Goal: Transaction & Acquisition: Purchase product/service

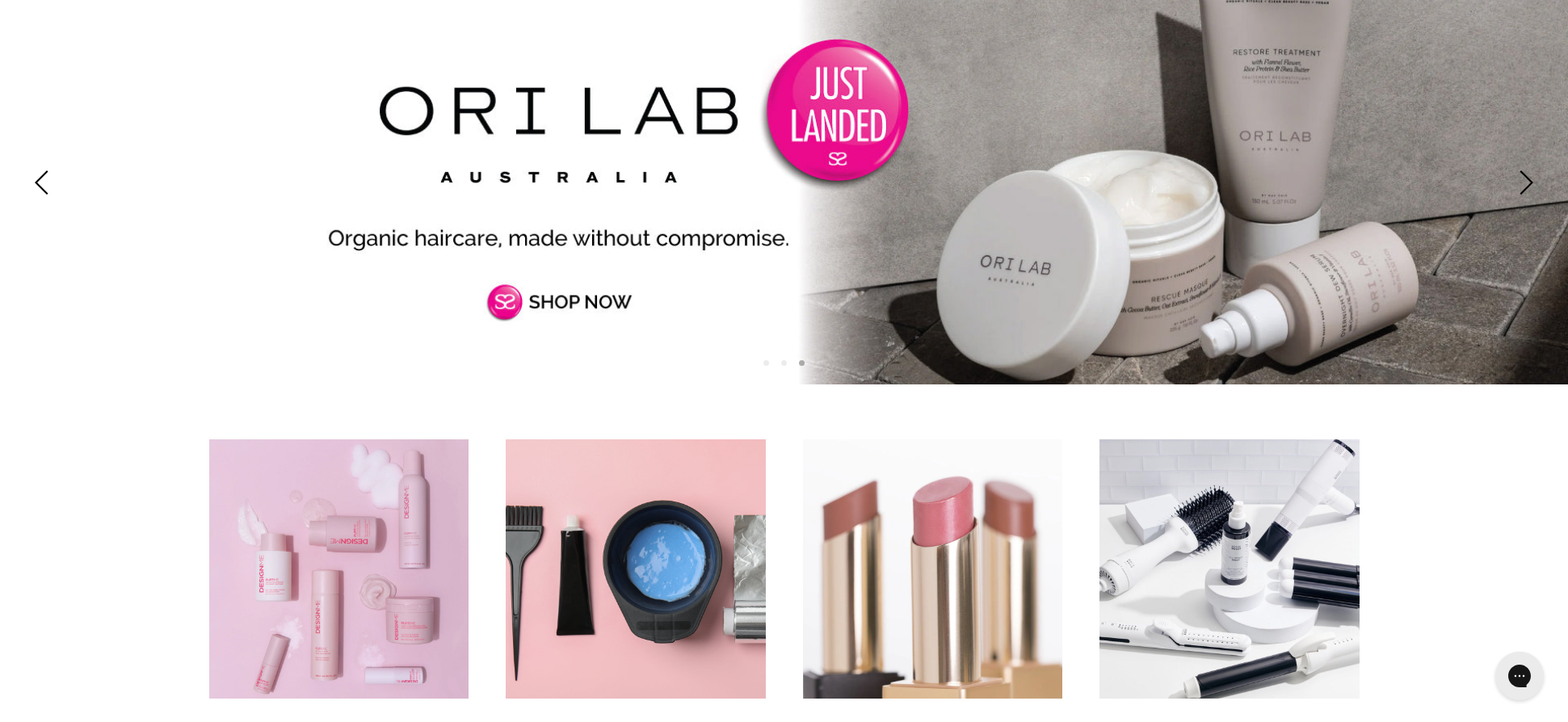
scroll to position [177, 0]
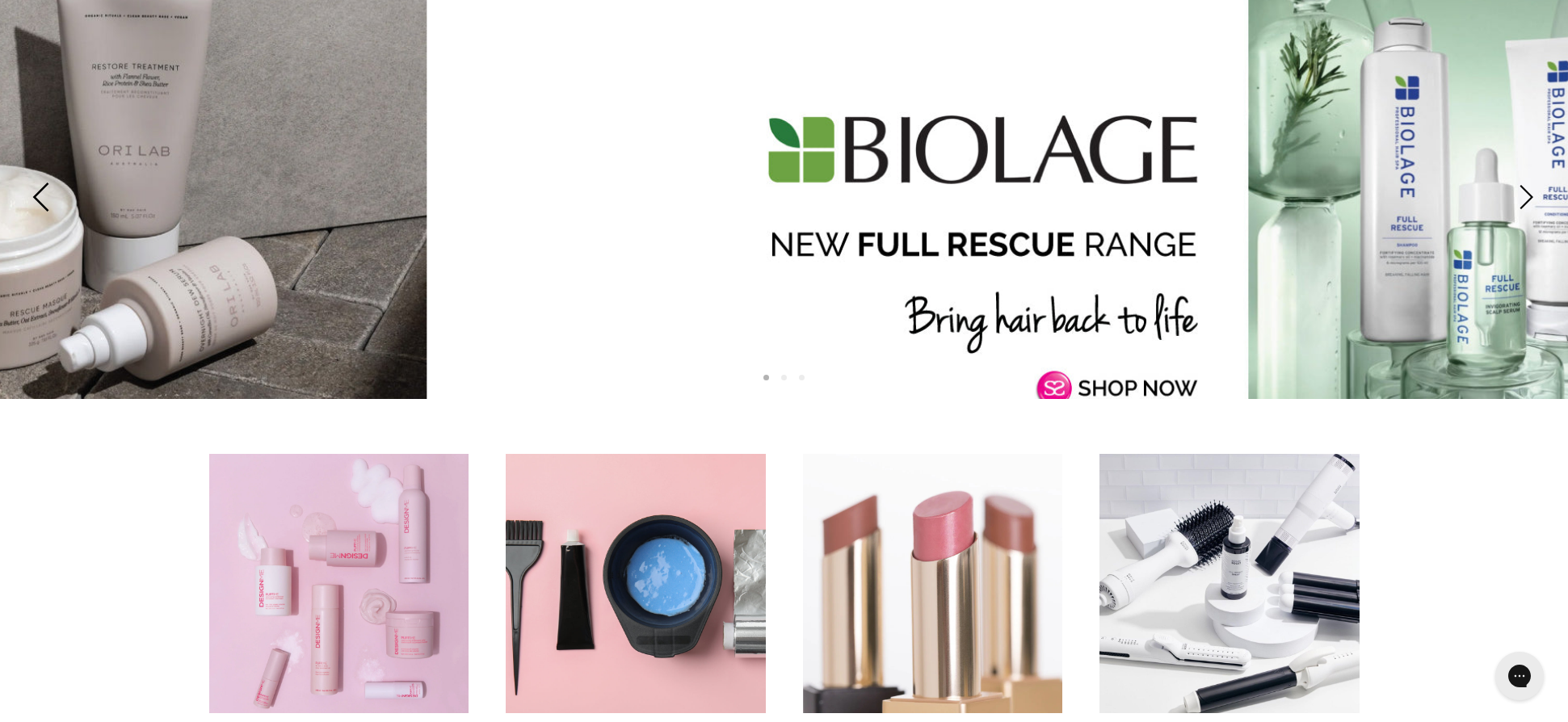
click at [42, 193] on icon "Previous" at bounding box center [44, 196] width 29 height 29
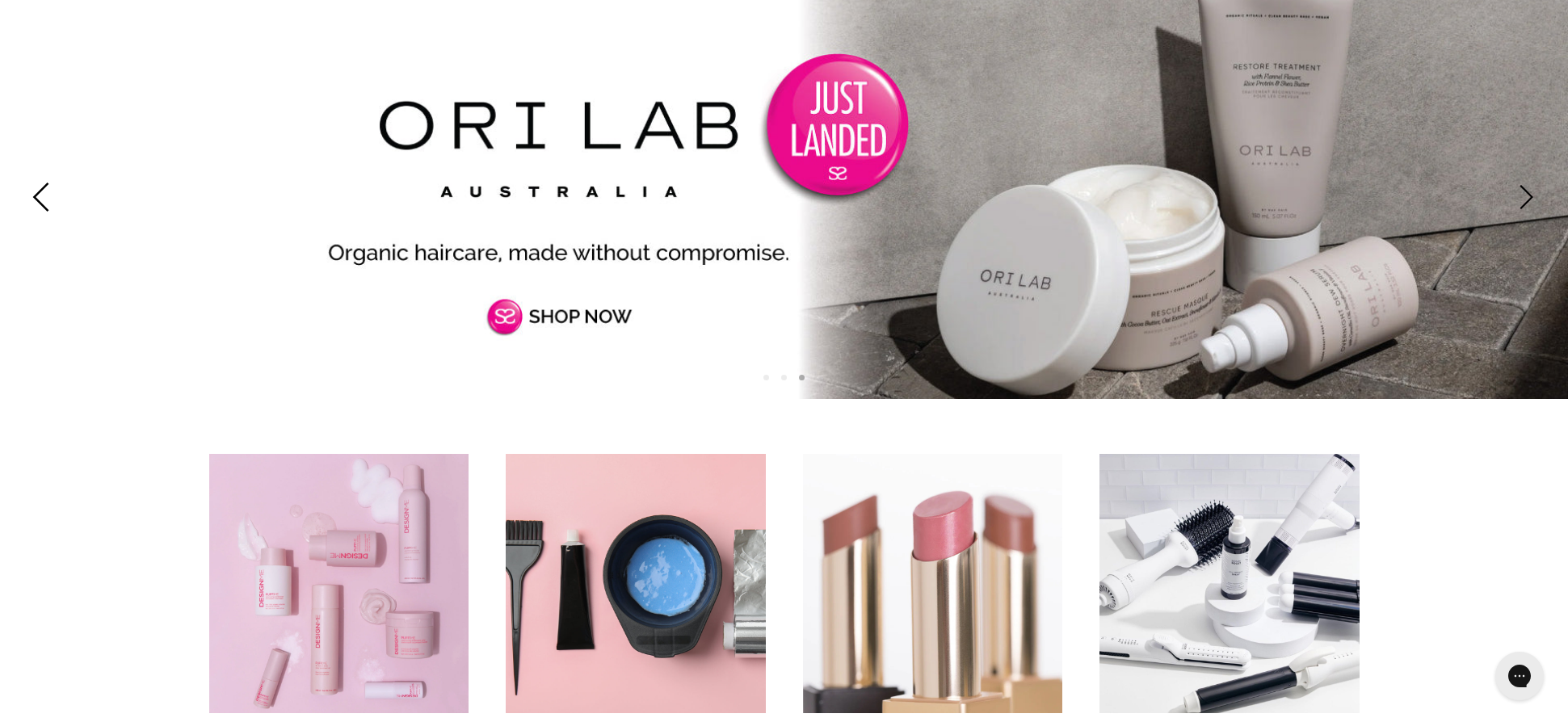
click at [42, 193] on icon "Previous" at bounding box center [44, 196] width 29 height 29
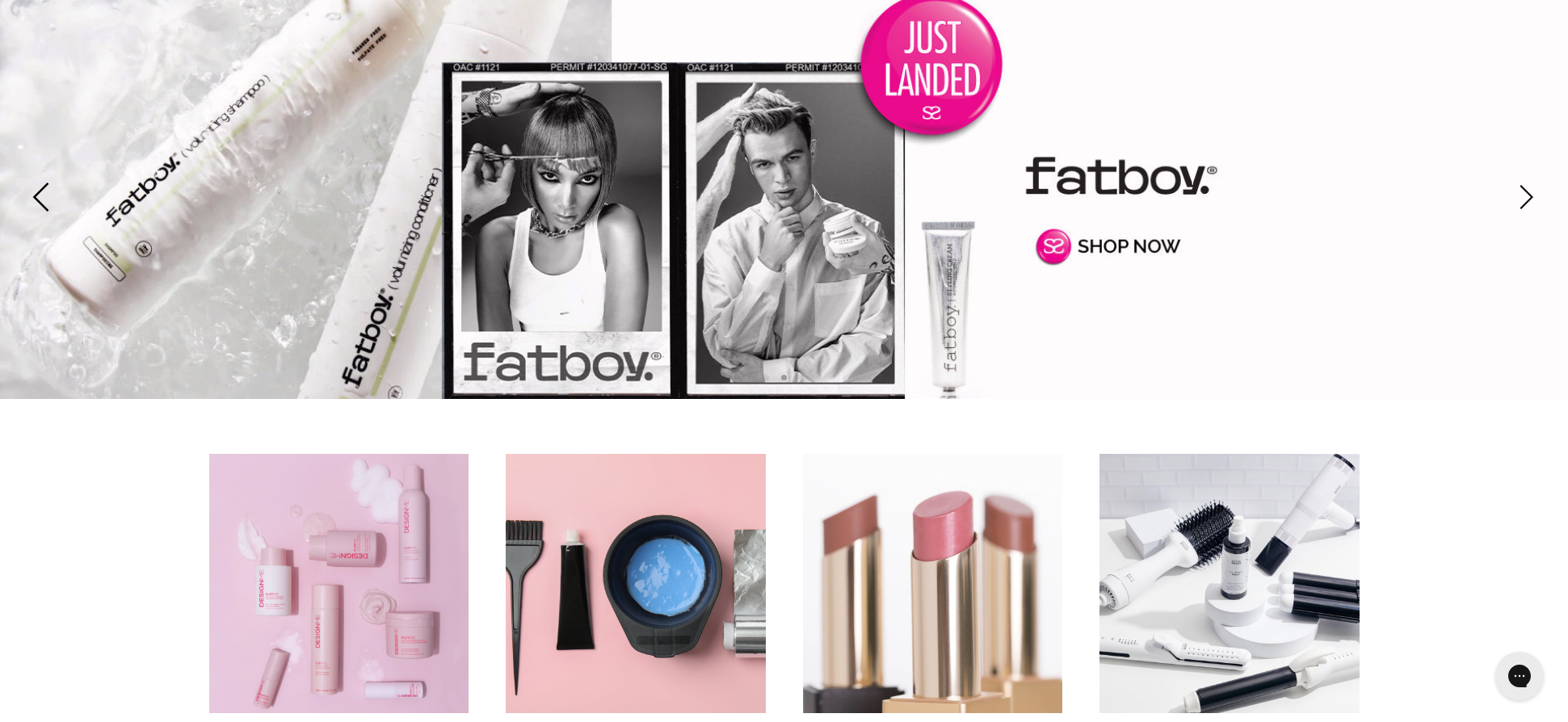
click at [42, 193] on icon "Previous" at bounding box center [44, 196] width 29 height 29
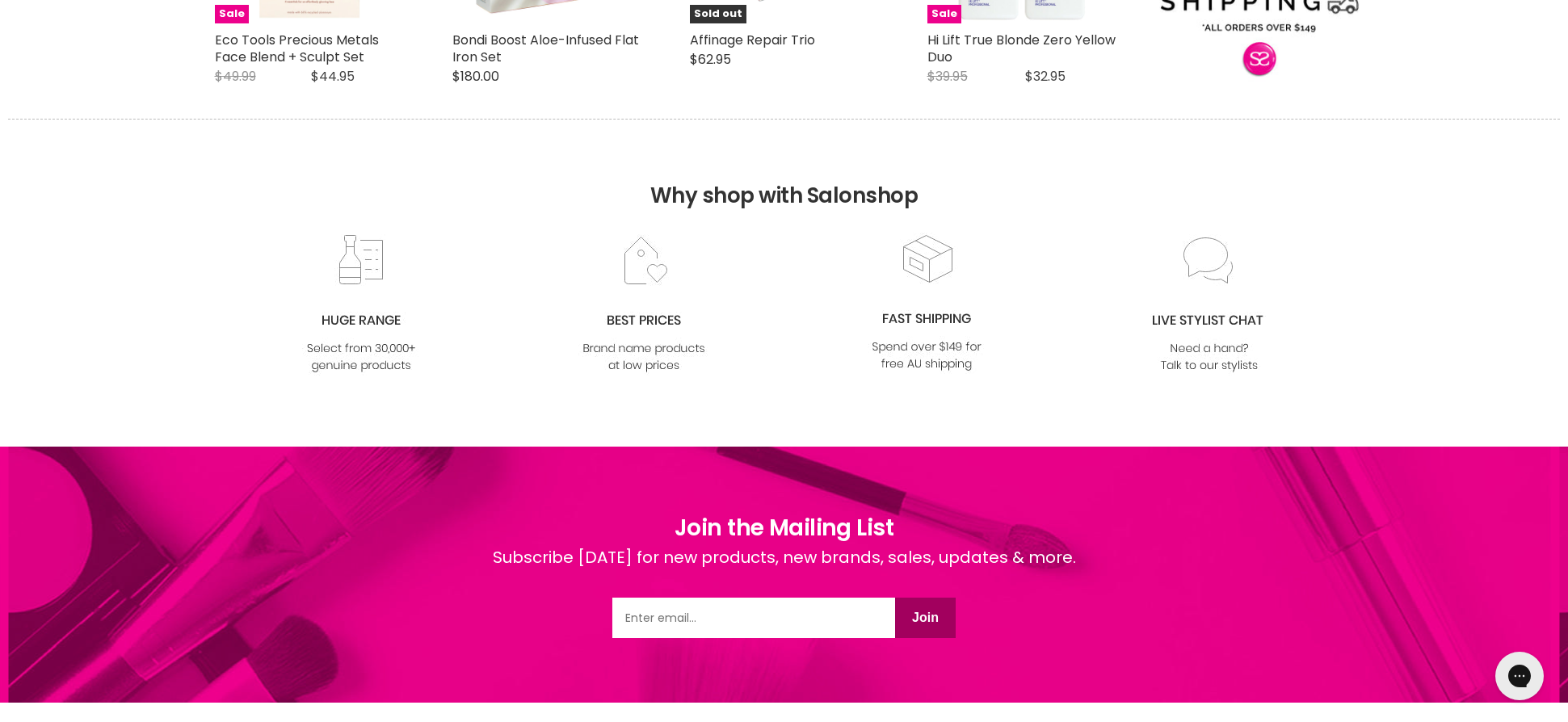
scroll to position [2115, 0]
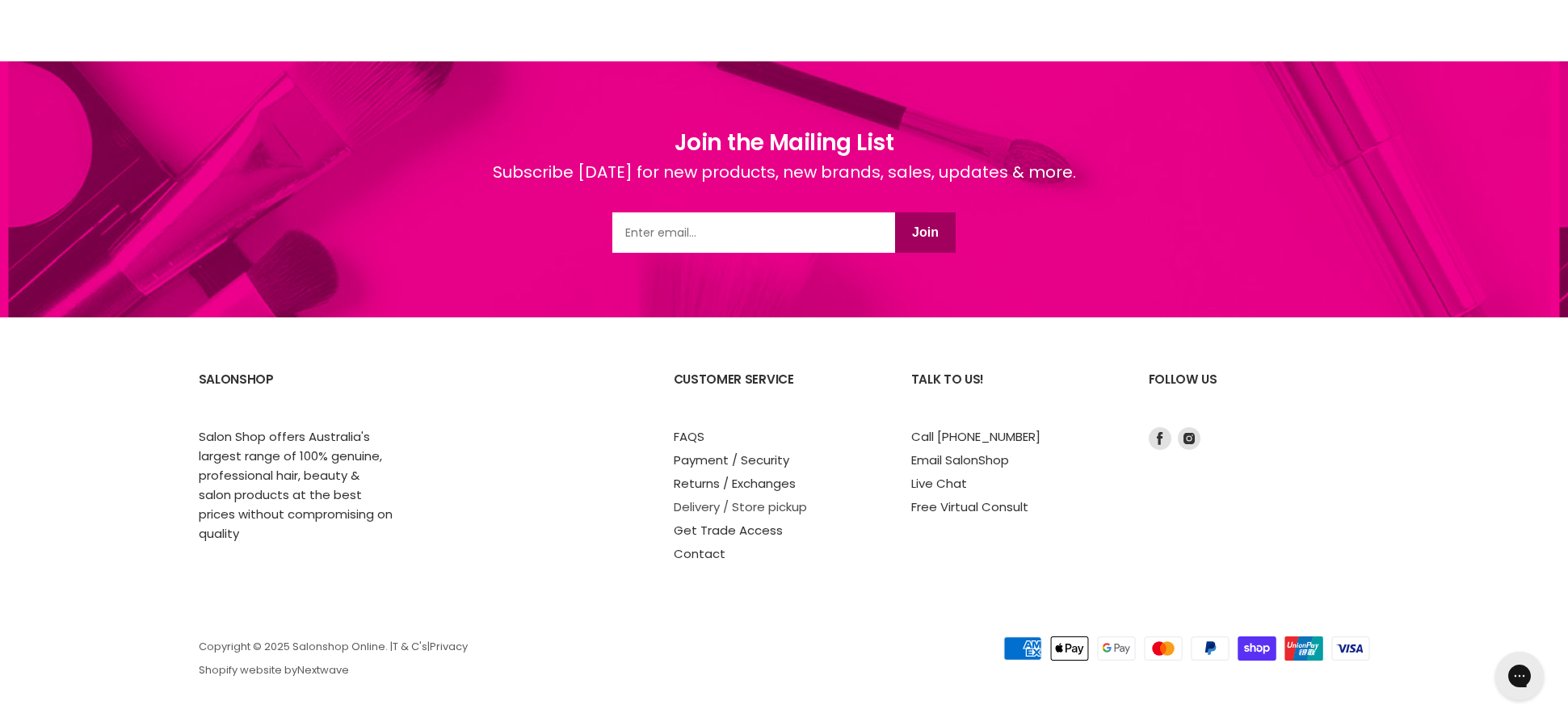
click at [802, 508] on link "Delivery / Store pickup" at bounding box center [740, 506] width 134 height 17
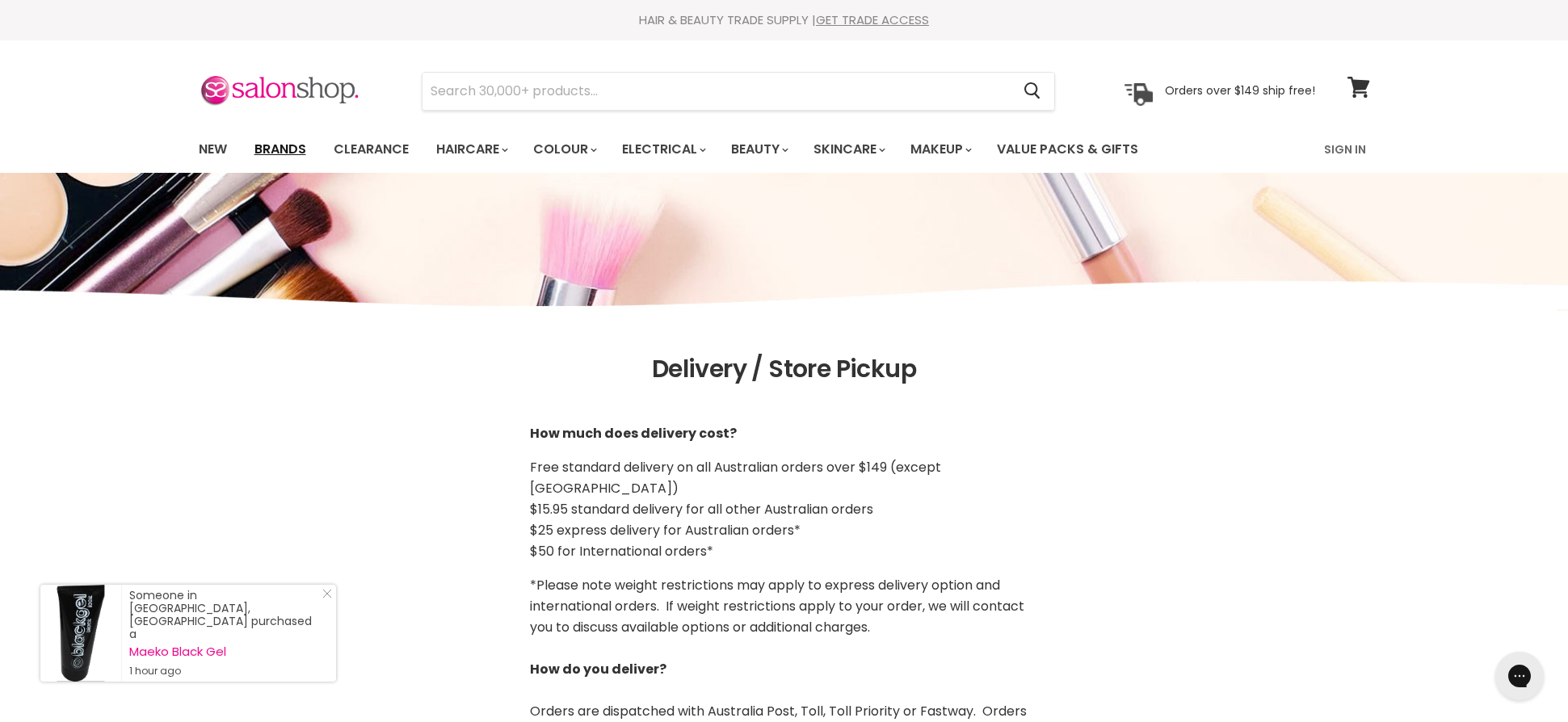
click at [283, 138] on link "Brands" at bounding box center [280, 150] width 76 height 34
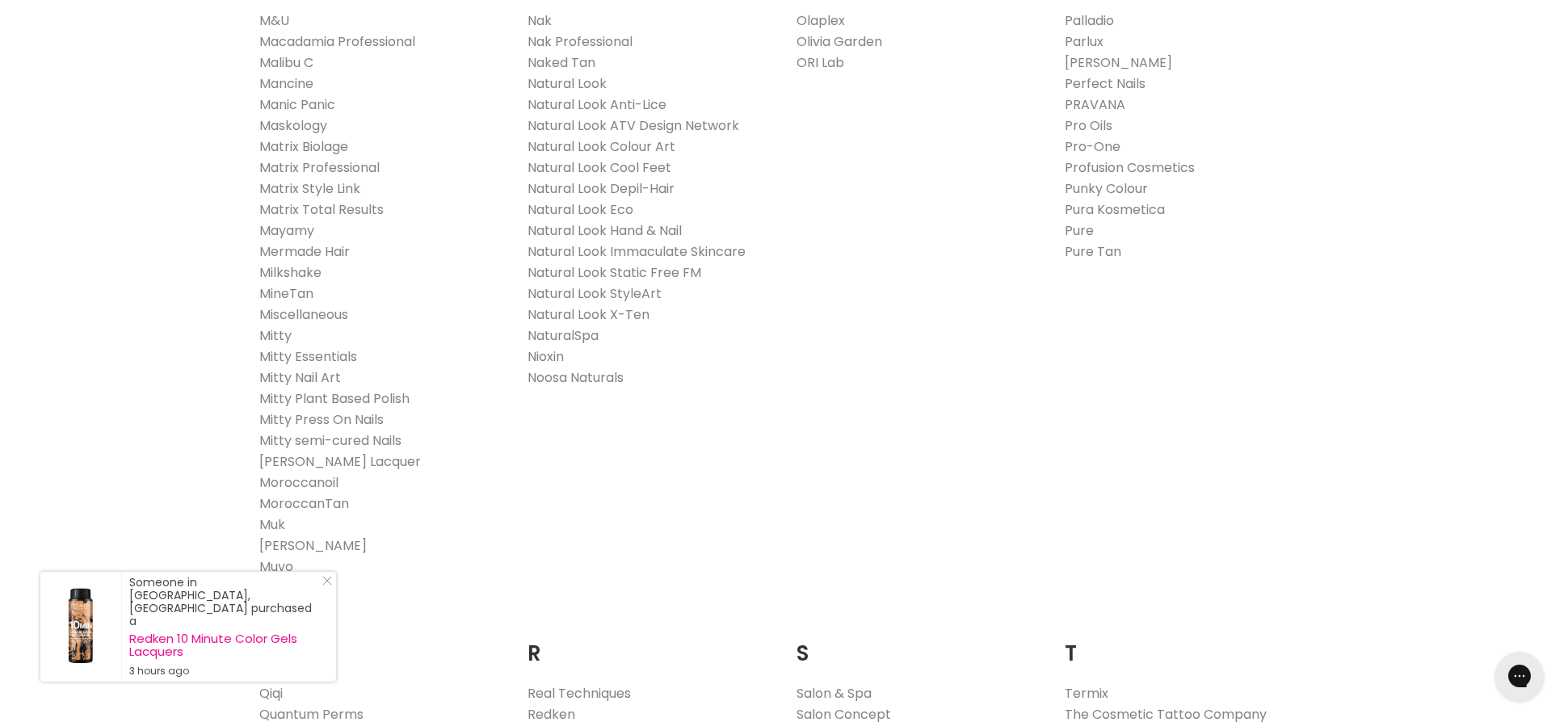
scroll to position [1938, 0]
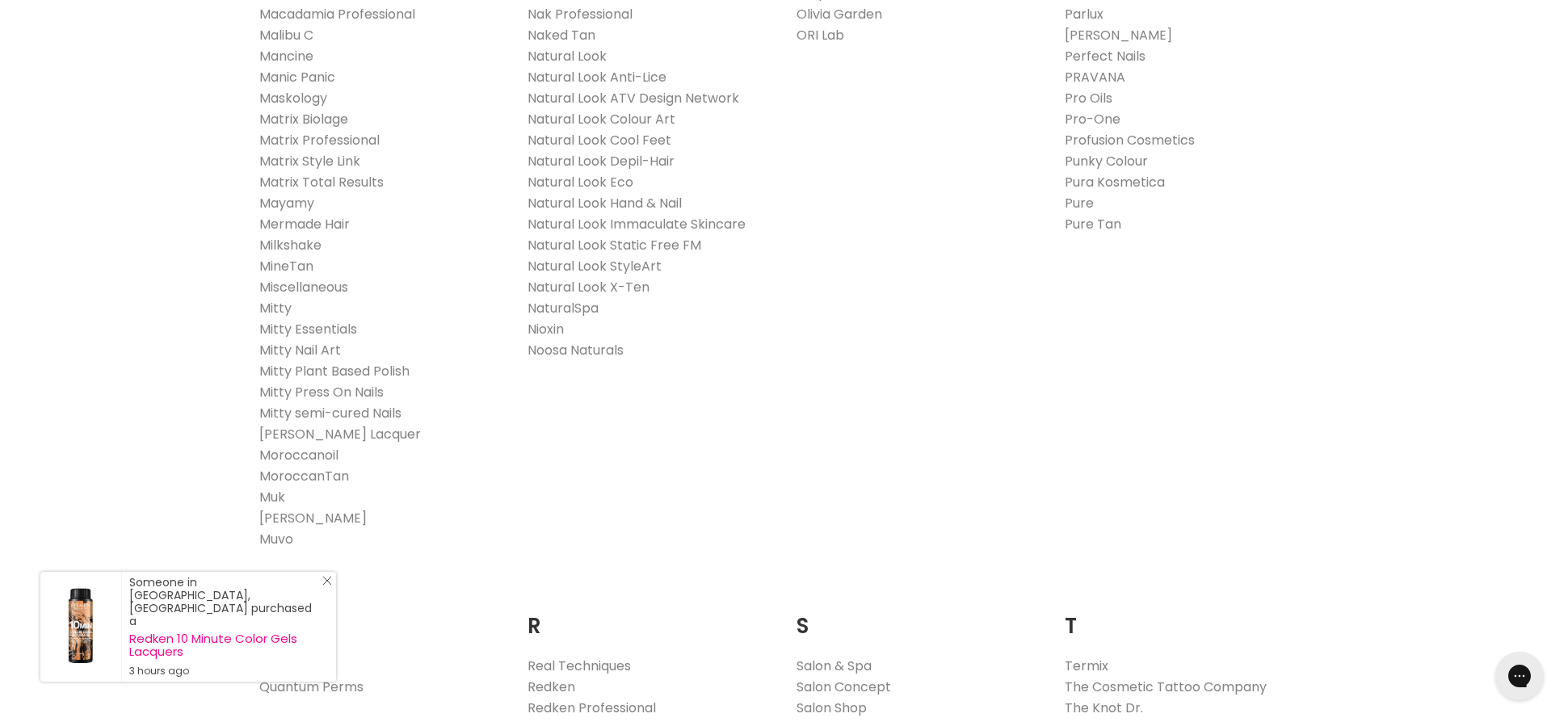
click at [328, 592] on link "Close Icon" at bounding box center [324, 583] width 16 height 16
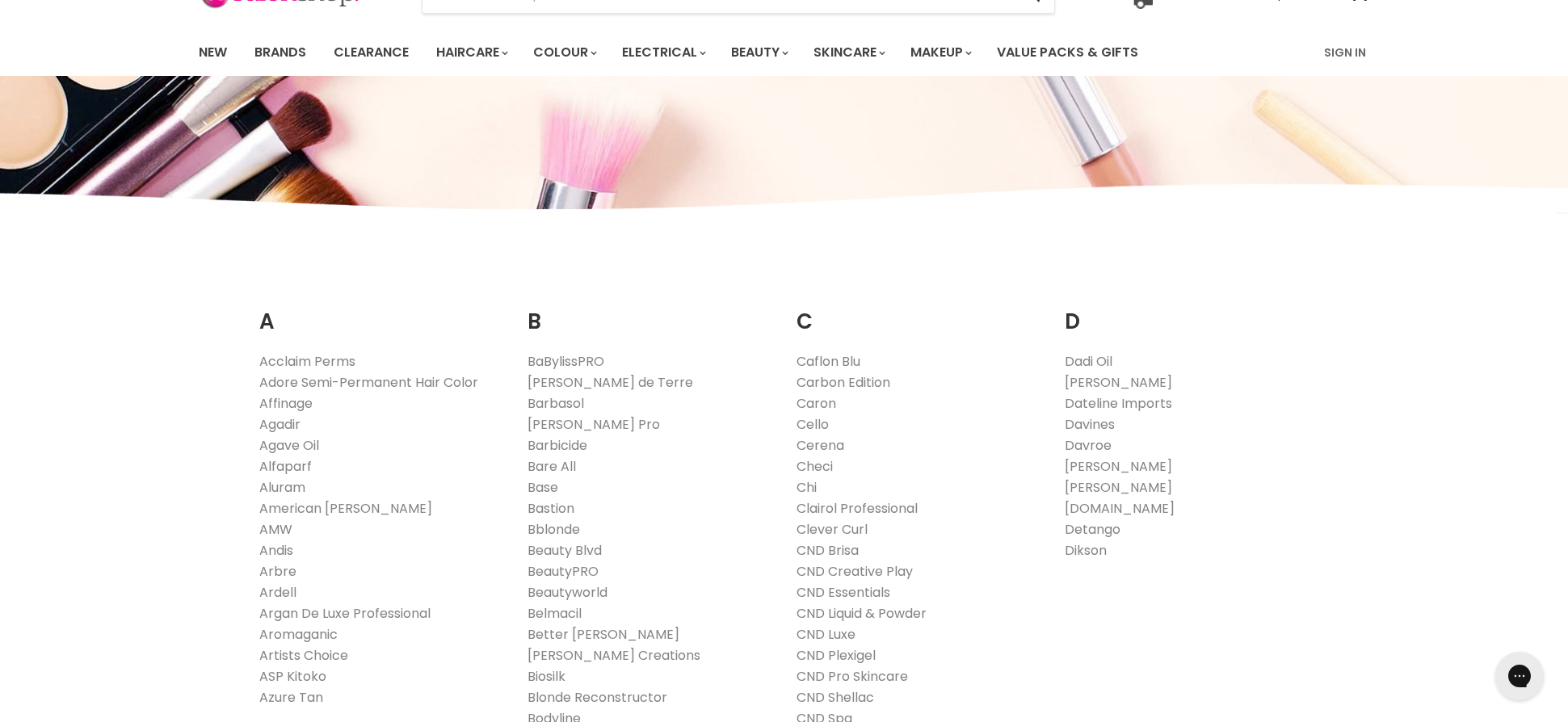
scroll to position [0, 0]
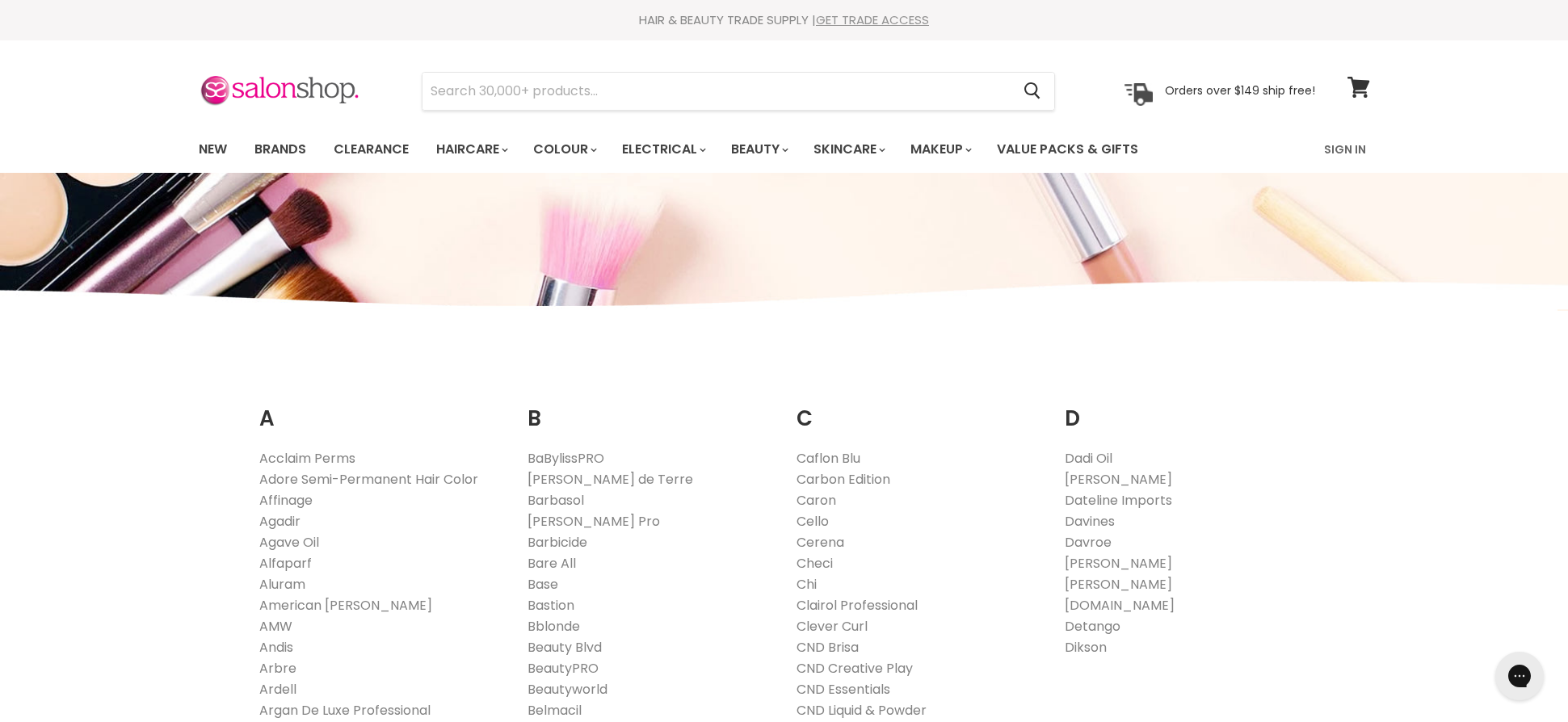
click at [896, 23] on link "GET TRADE ACCESS" at bounding box center [873, 19] width 113 height 17
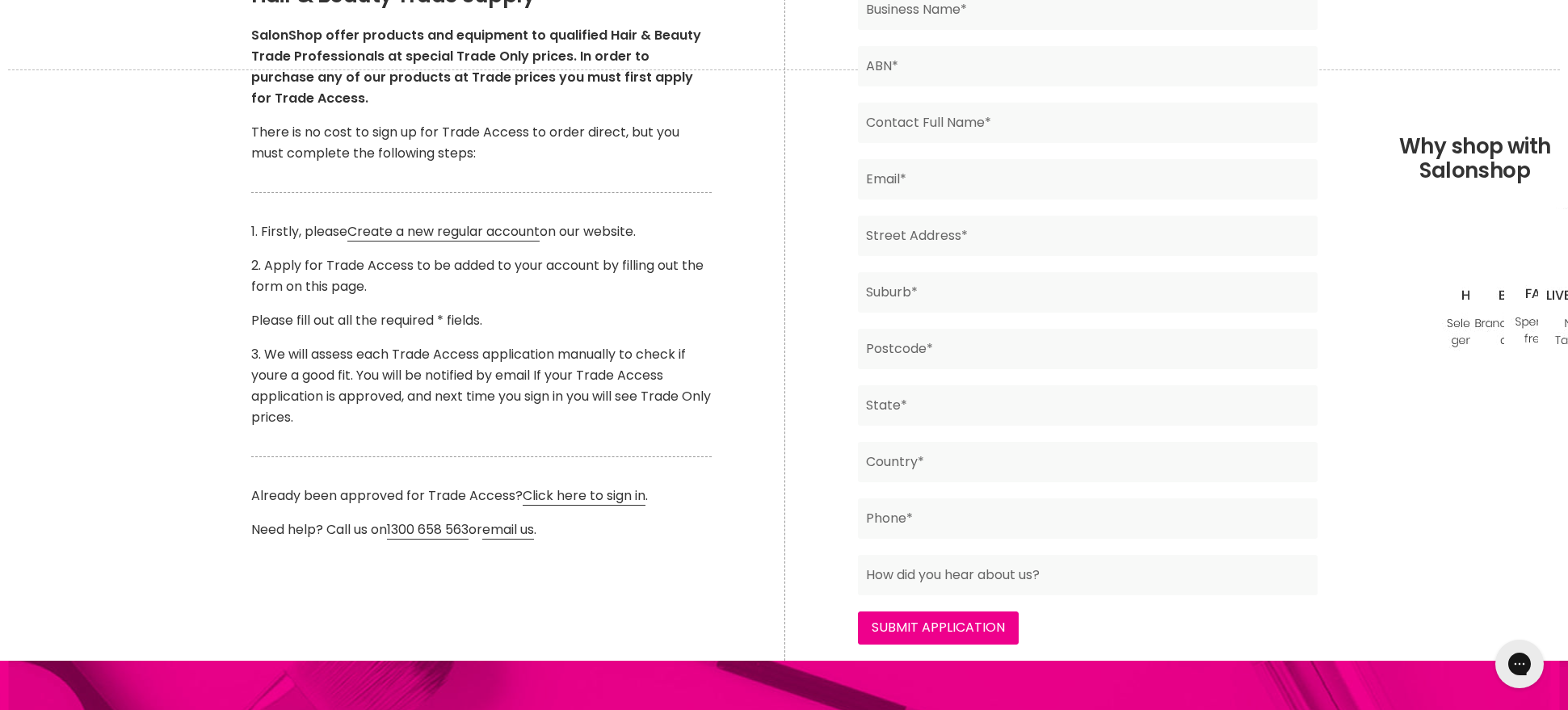
scroll to position [404, 0]
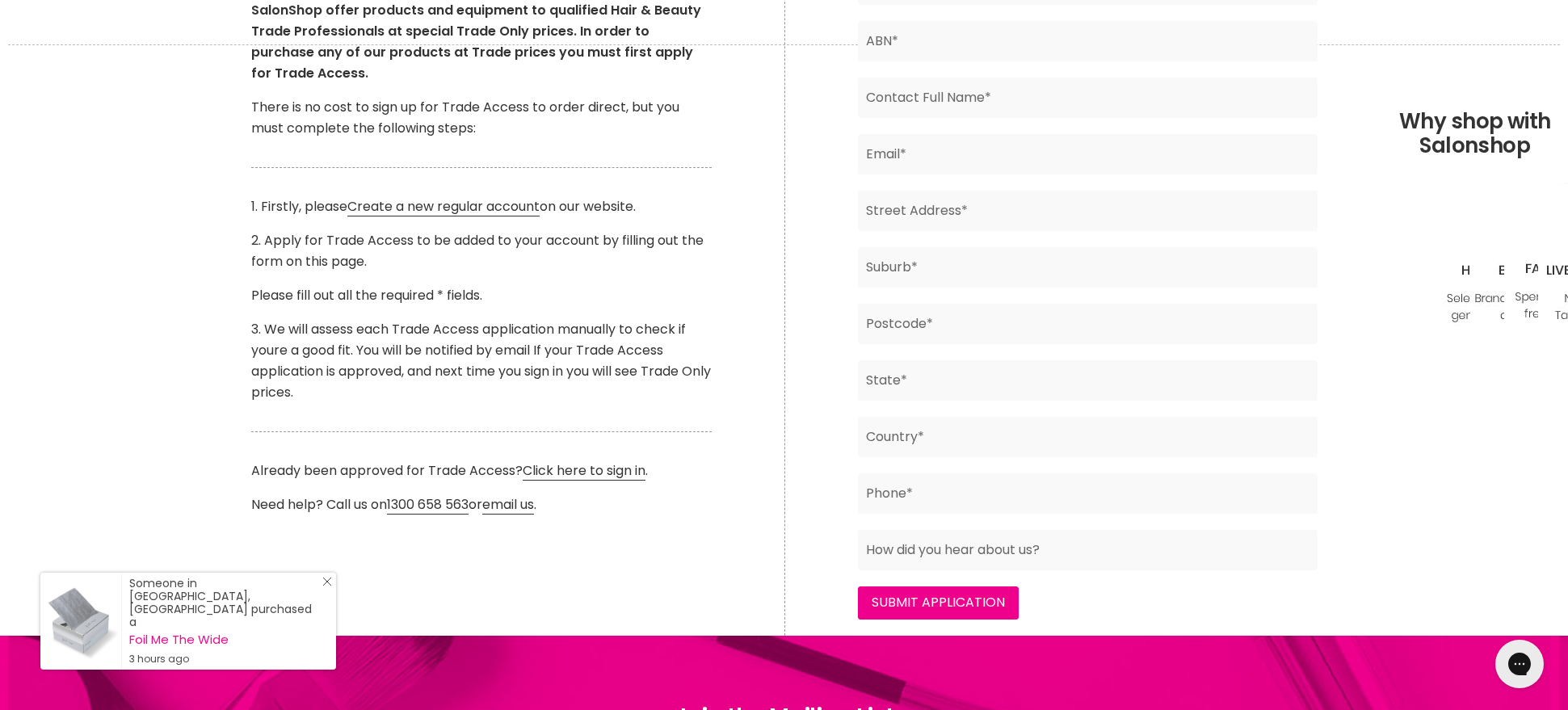
click at [328, 586] on icon "Close Icon" at bounding box center [327, 581] width 10 height 10
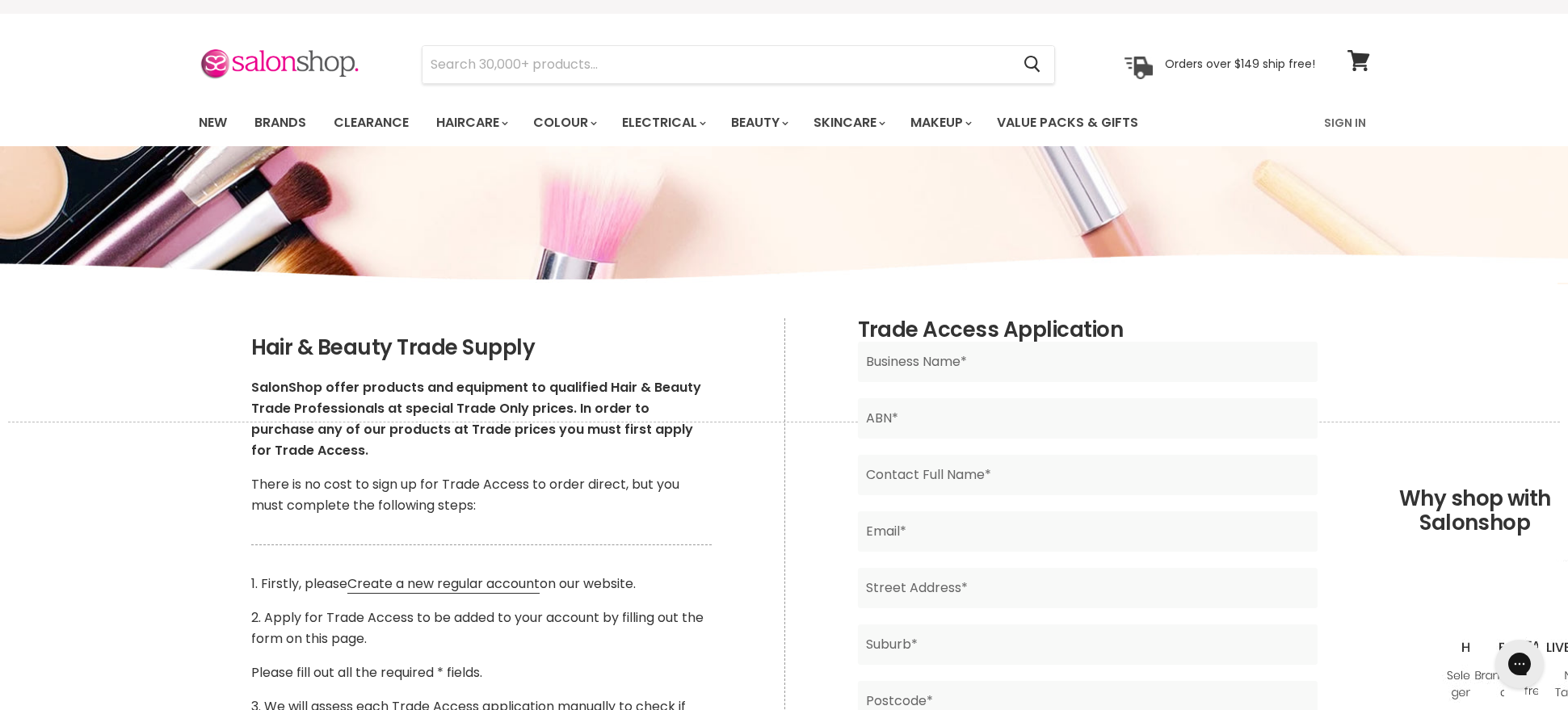
scroll to position [0, 0]
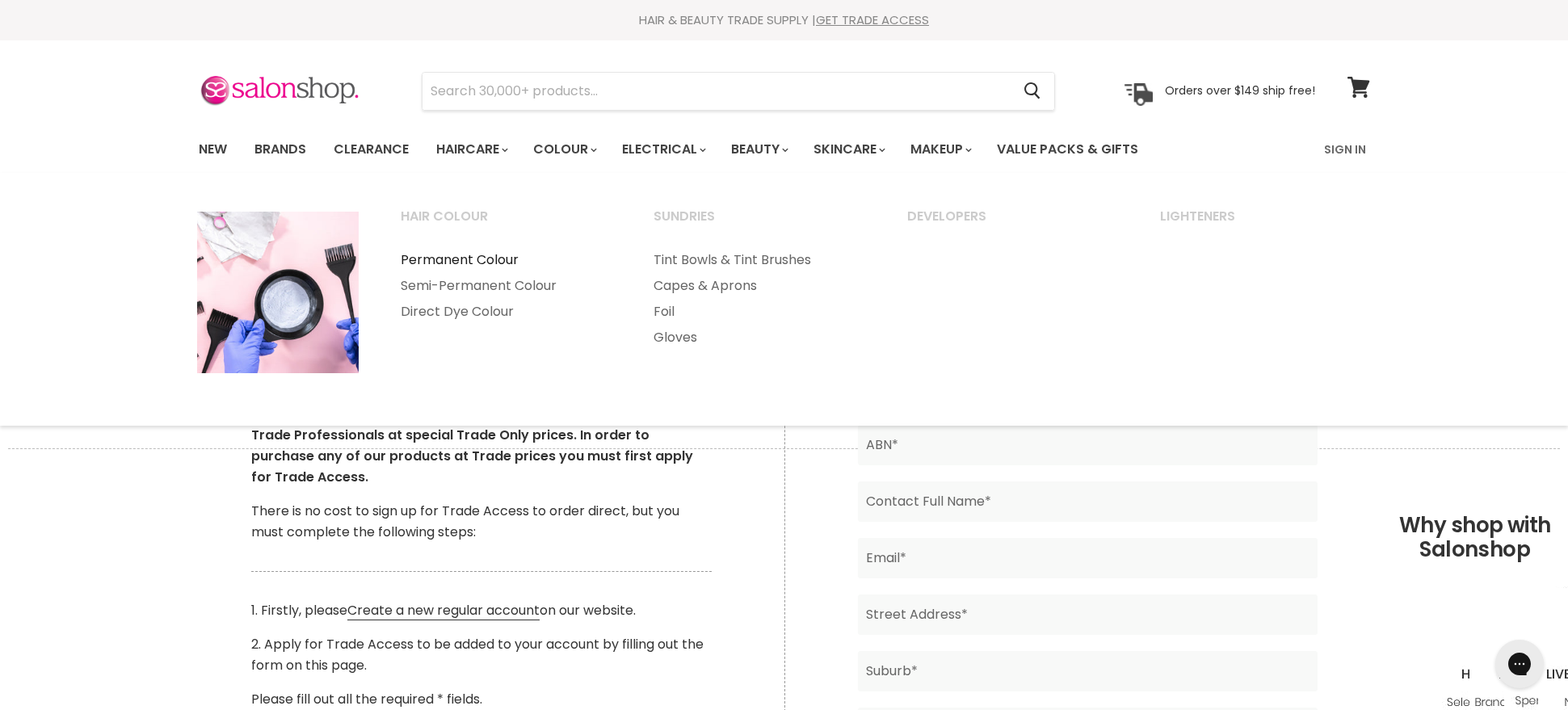
click at [494, 260] on link "Permanent Colour" at bounding box center [505, 260] width 251 height 26
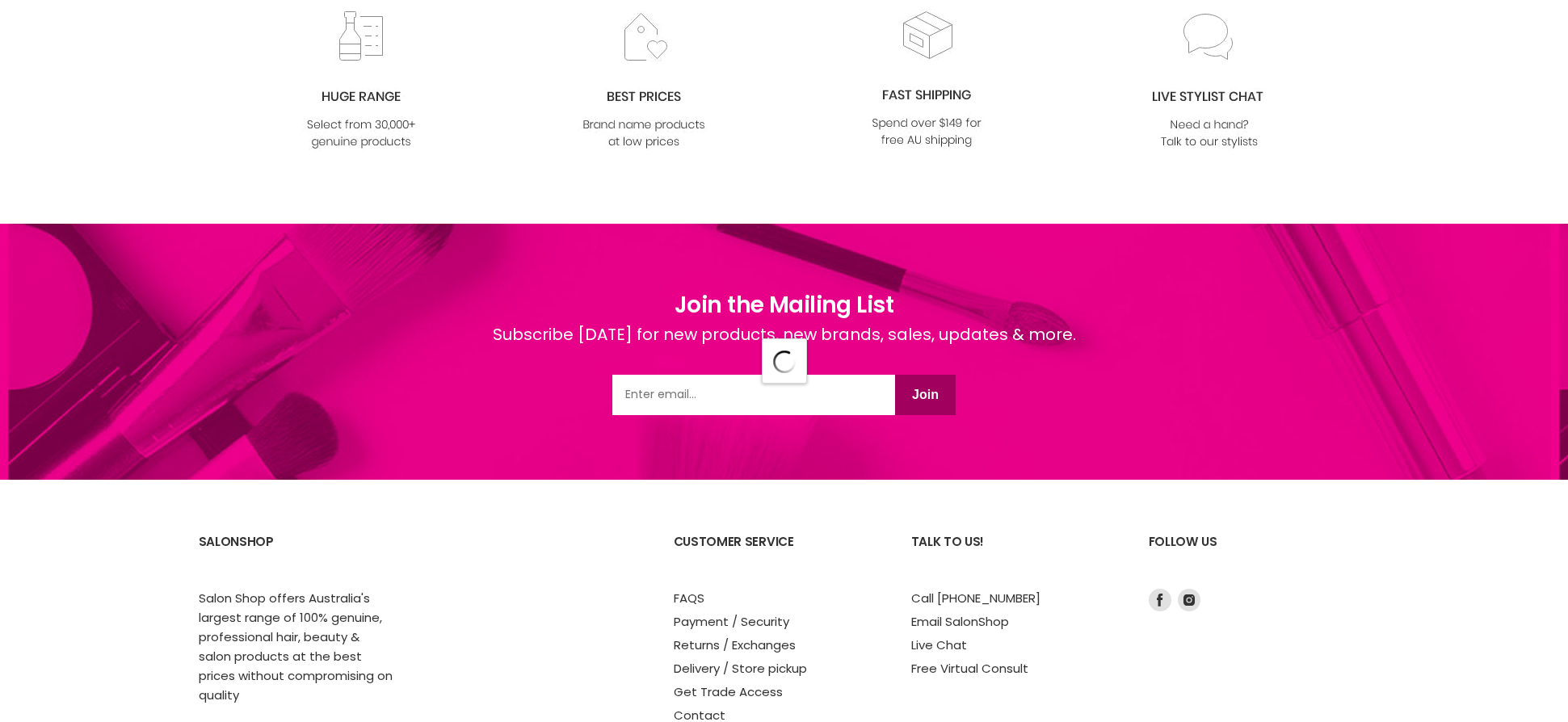
scroll to position [566, 0]
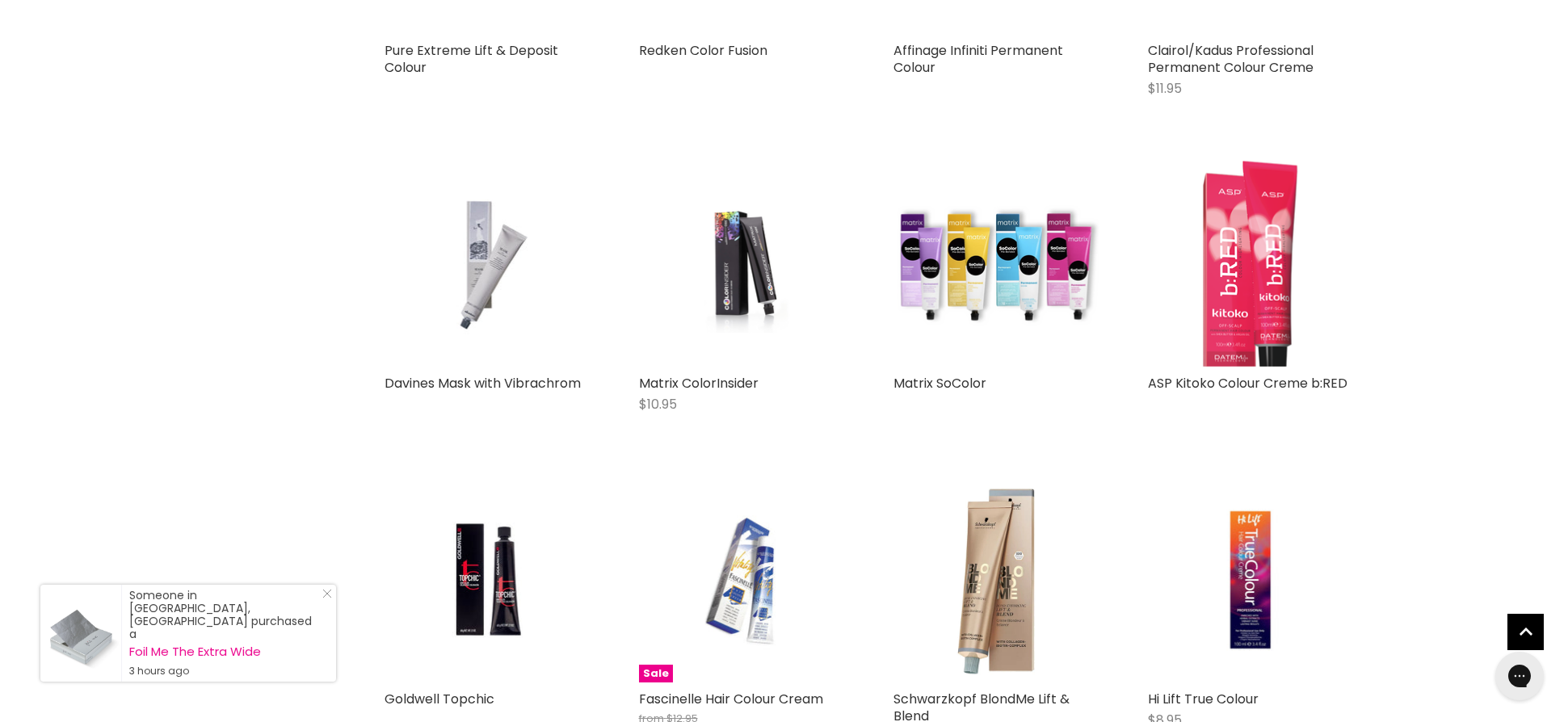
scroll to position [4181, 0]
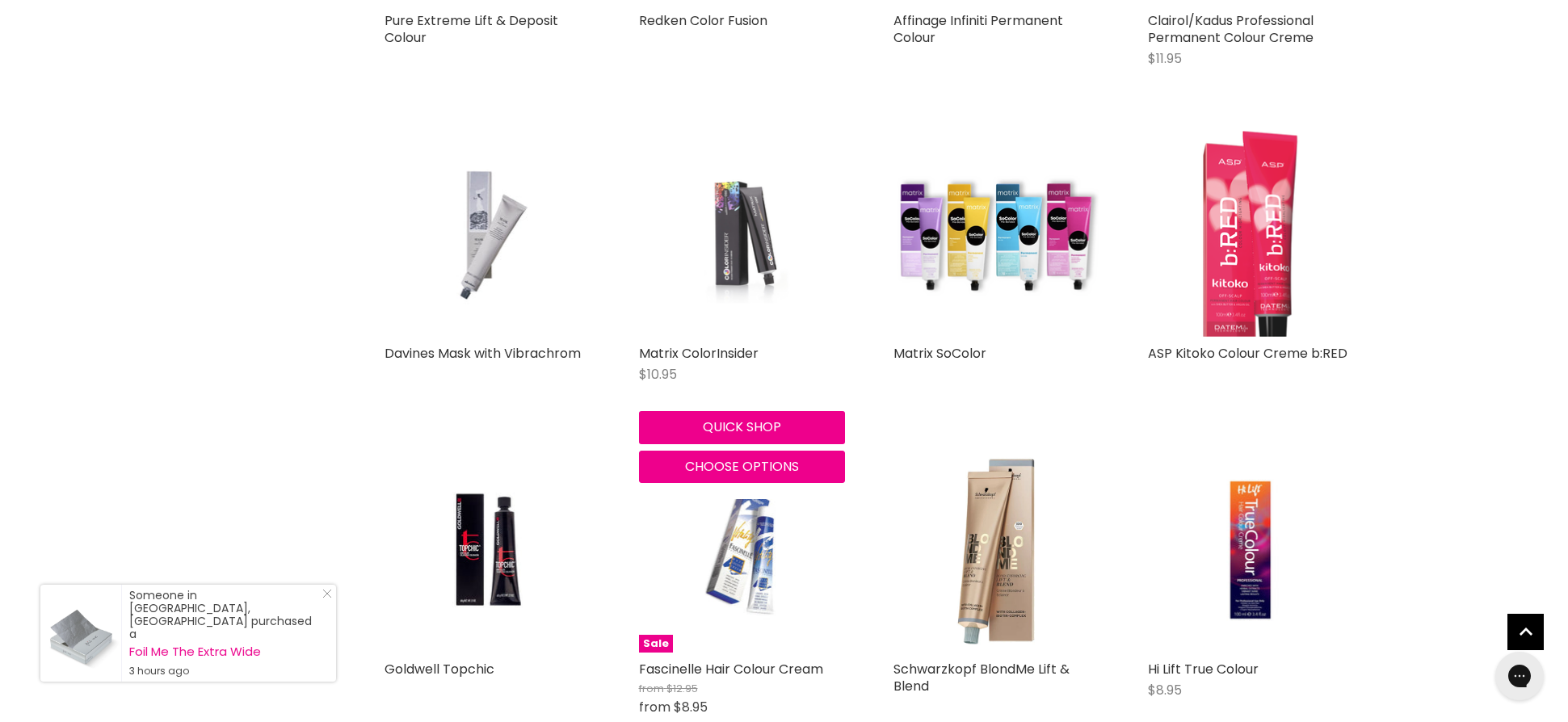
click at [732, 233] on img "Main content" at bounding box center [741, 234] width 138 height 206
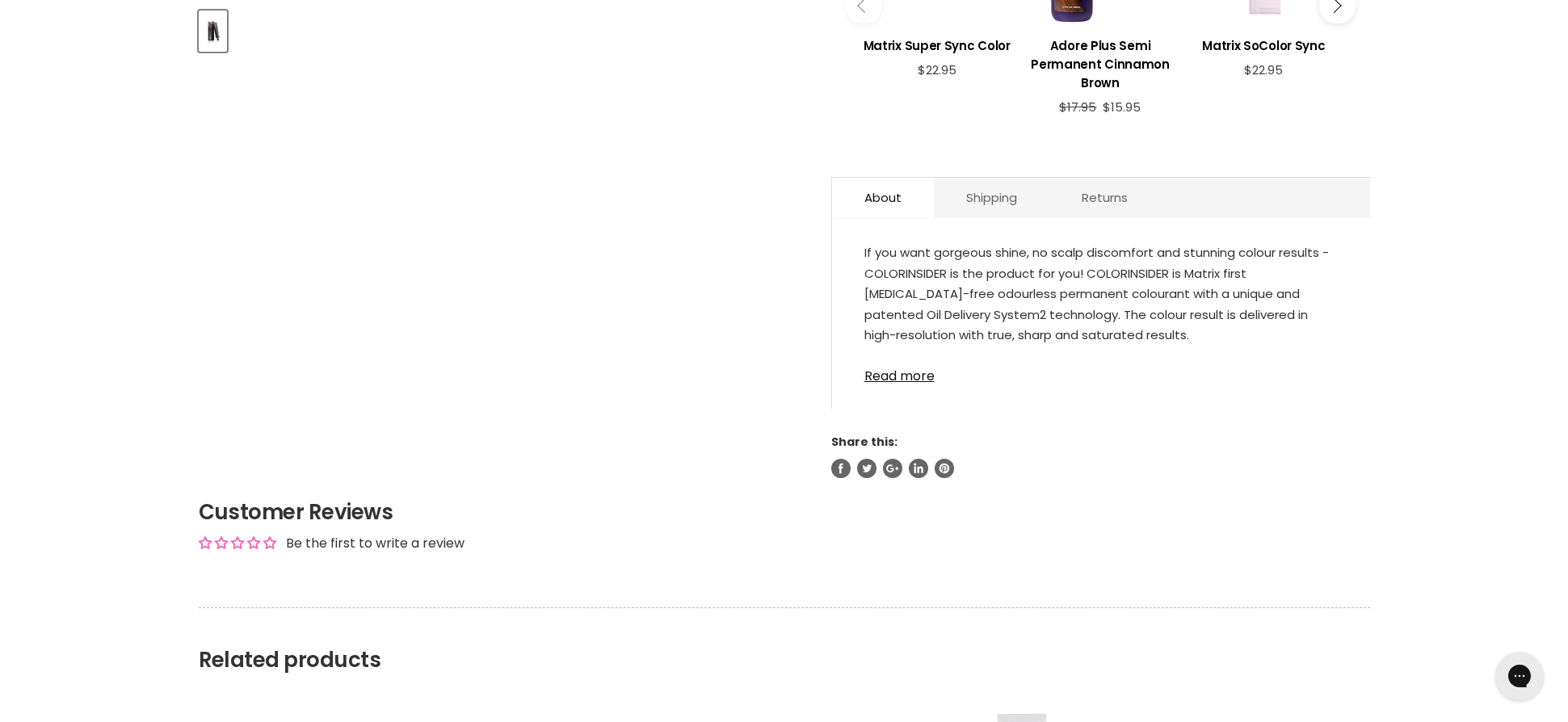
scroll to position [807, 0]
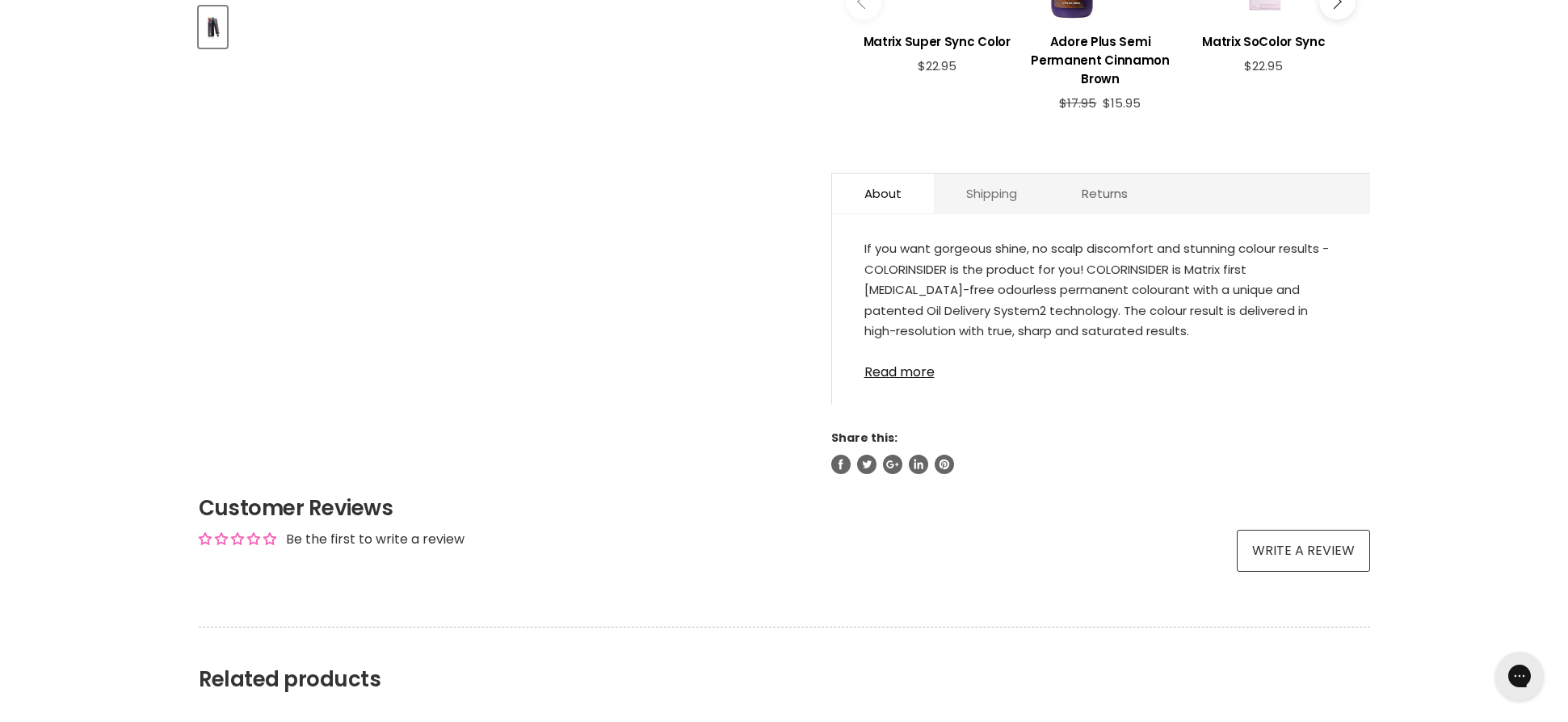
click at [983, 192] on link "Shipping" at bounding box center [992, 193] width 116 height 40
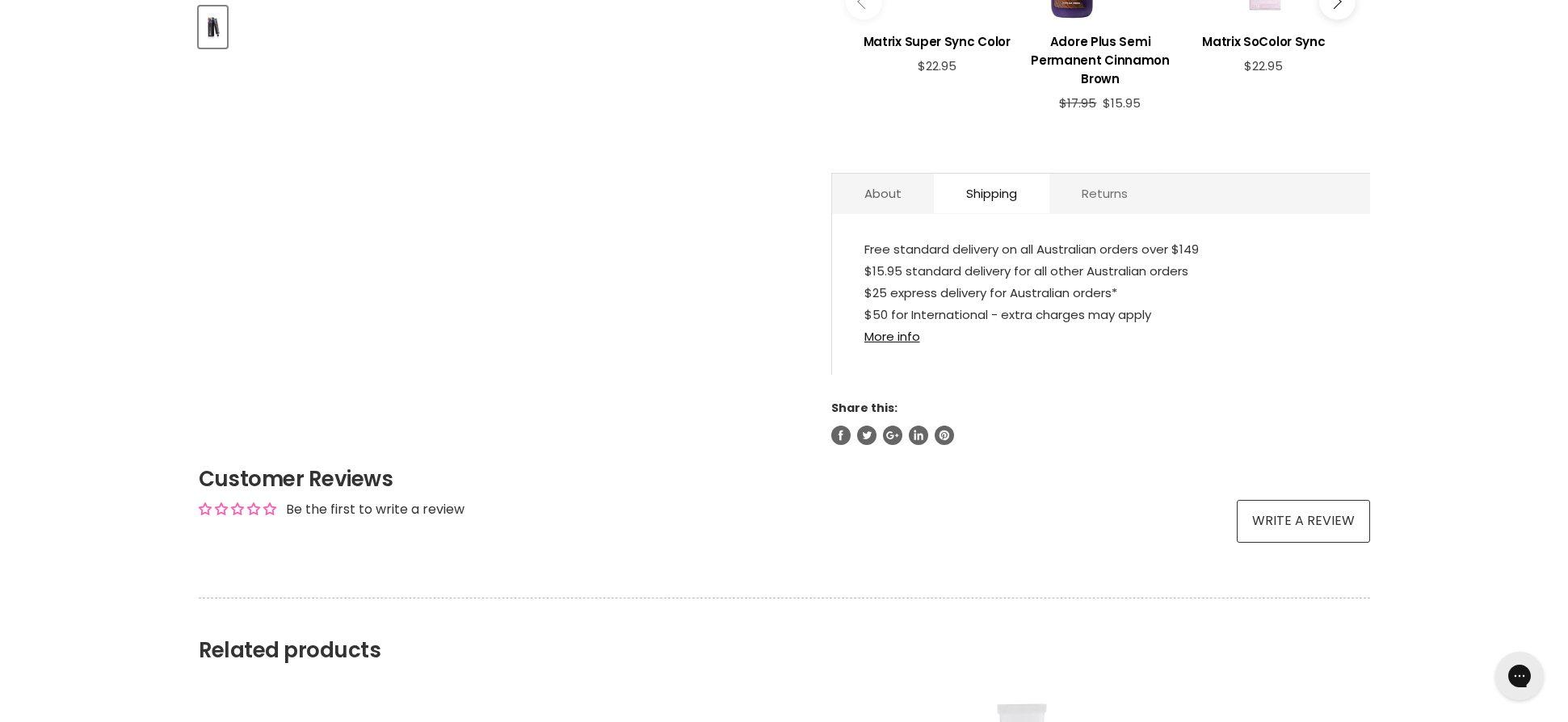
click at [1107, 195] on link "Returns" at bounding box center [1104, 193] width 111 height 40
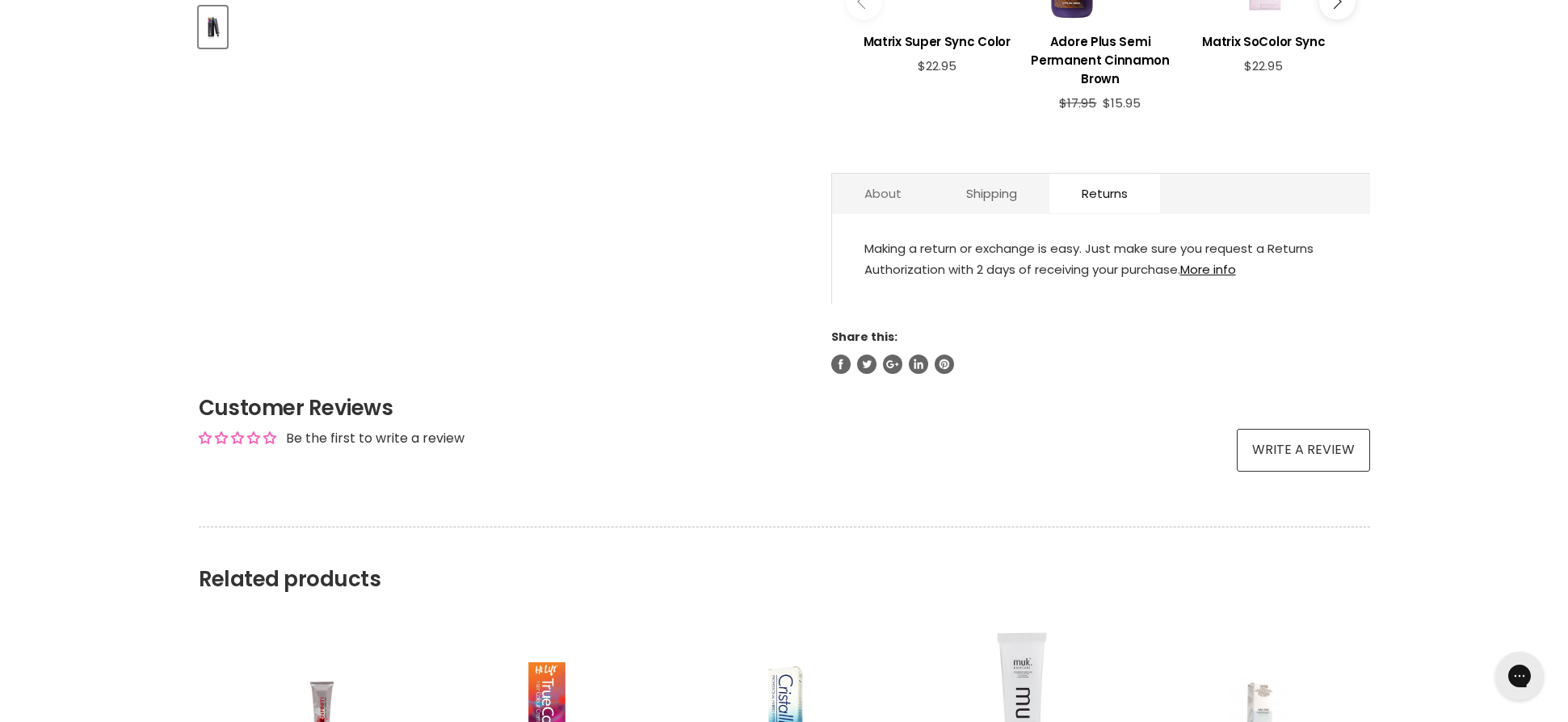
click at [866, 195] on link "About" at bounding box center [883, 193] width 102 height 40
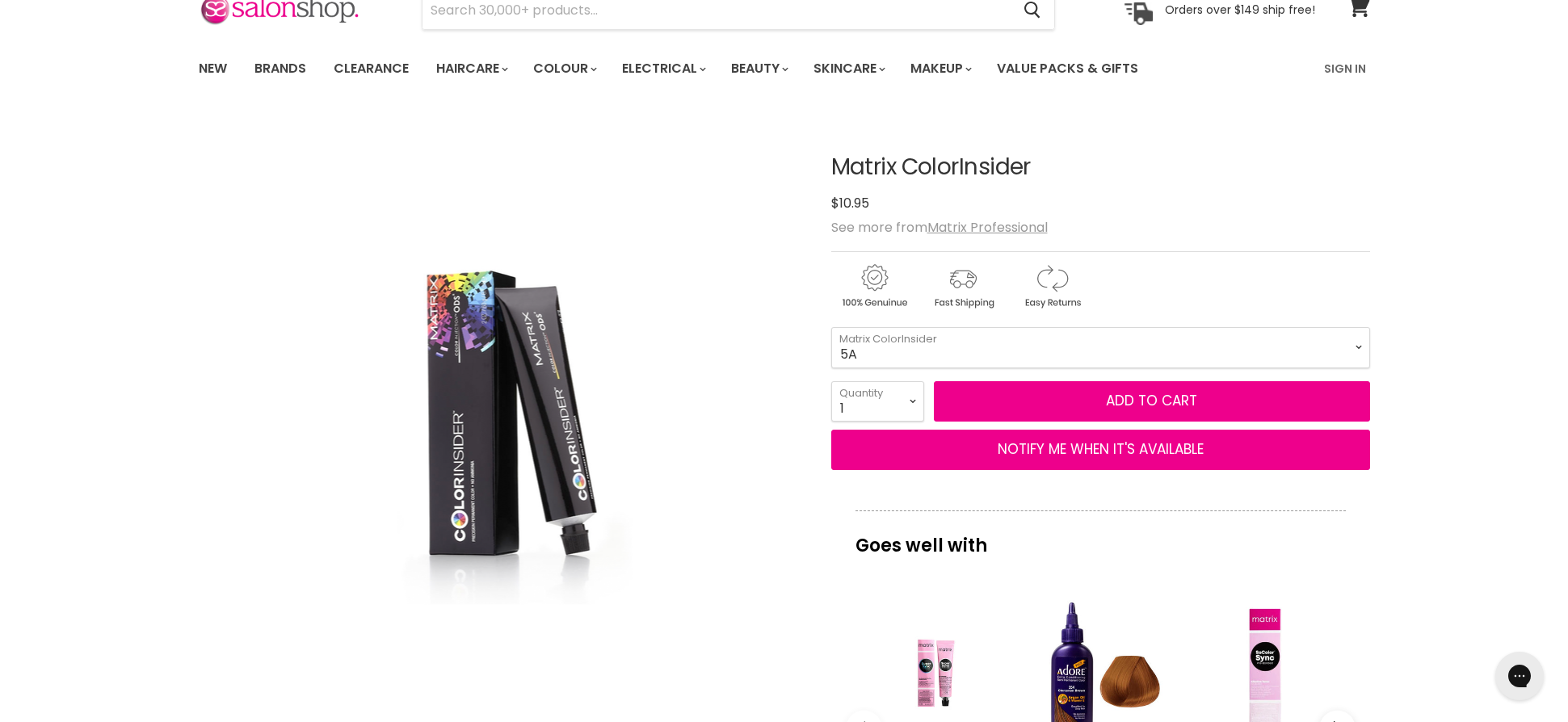
scroll to position [0, 0]
